Goal: Check status: Check status

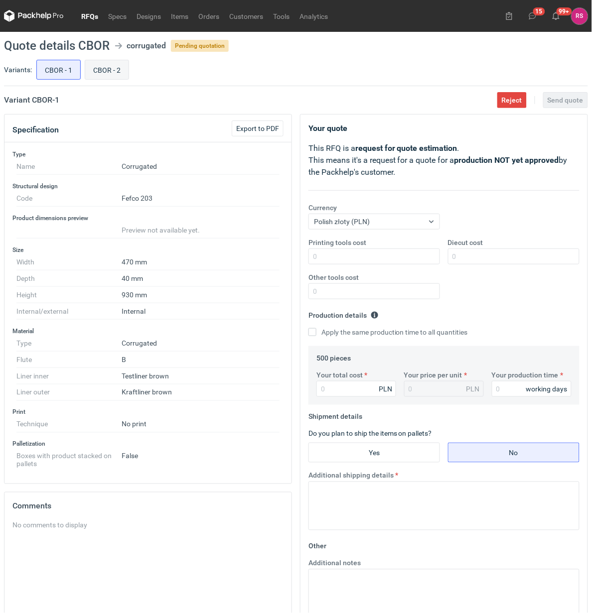
click at [108, 65] on input "CBOR - 2" at bounding box center [106, 69] width 43 height 19
radio input "true"
click at [212, 18] on link "Orders" at bounding box center [208, 16] width 31 height 12
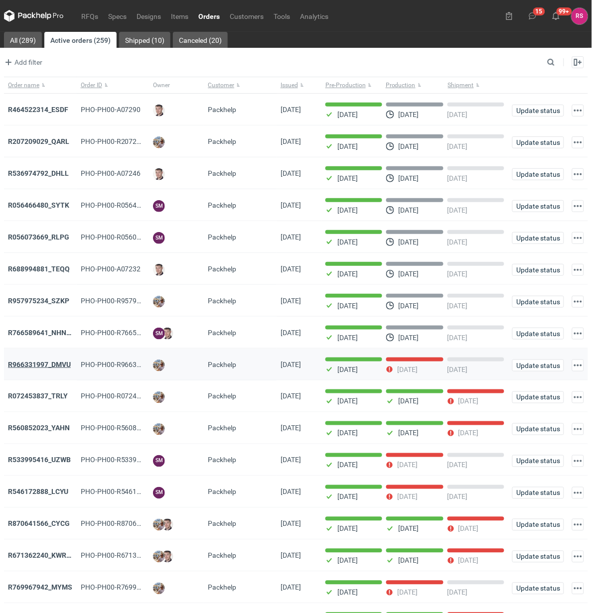
click at [56, 367] on strong "R966331997_DMVU" at bounding box center [39, 365] width 63 height 8
